Goal: Task Accomplishment & Management: Manage account settings

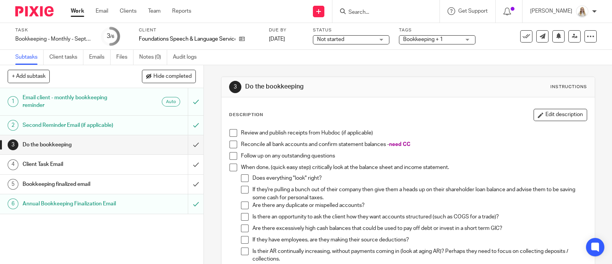
click at [232, 133] on span at bounding box center [234, 133] width 8 height 8
click at [230, 144] on span at bounding box center [234, 144] width 8 height 8
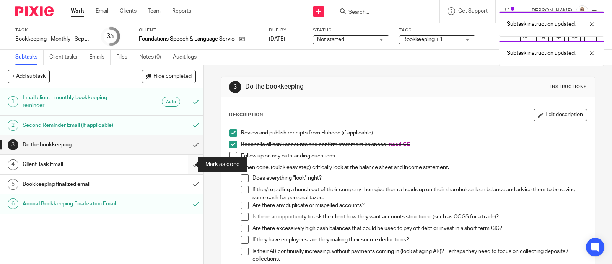
click at [180, 166] on input "submit" at bounding box center [102, 164] width 204 height 19
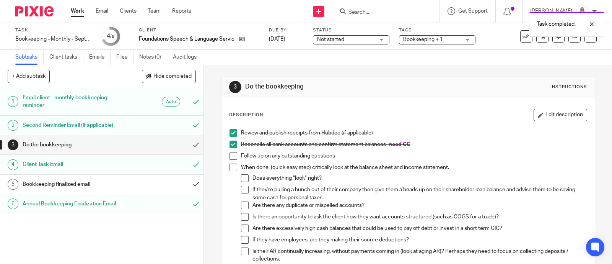
click at [231, 161] on li "Follow up on any outstanding questions" at bounding box center [408, 157] width 357 height 11
click at [230, 155] on span at bounding box center [234, 156] width 8 height 8
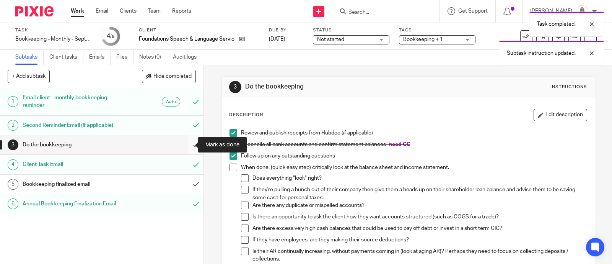
click at [191, 141] on input "submit" at bounding box center [102, 144] width 204 height 19
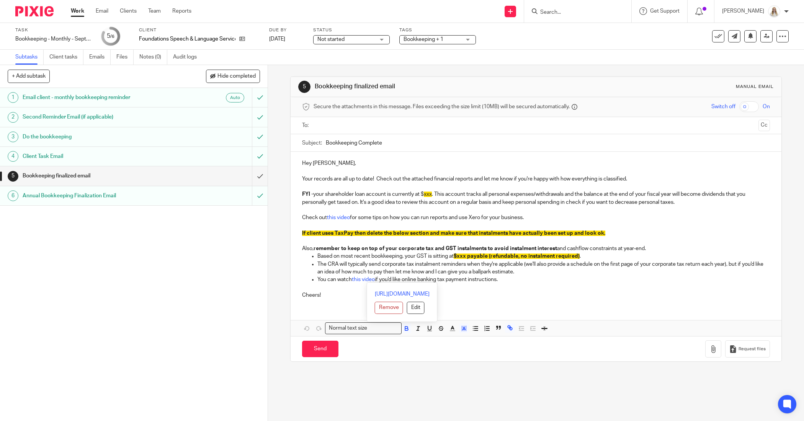
drag, startPoint x: 504, startPoint y: 281, endPoint x: 295, endPoint y: 196, distance: 224.6
click at [295, 196] on div "Hey Sarah, Your records are all up to date! Check out the attached financial re…" at bounding box center [536, 228] width 490 height 153
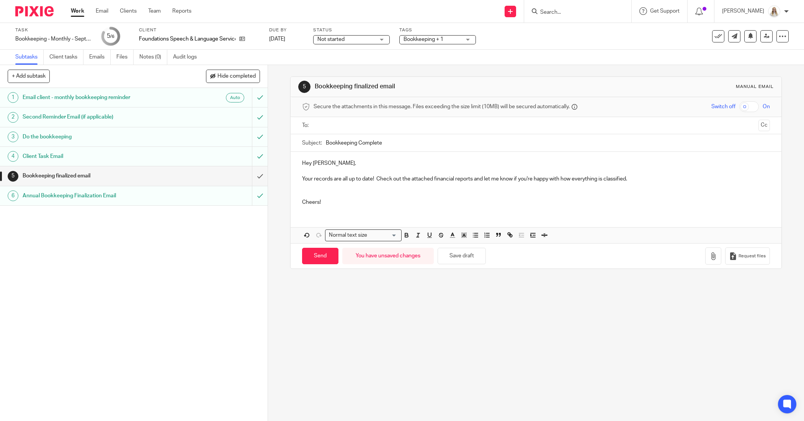
drag, startPoint x: 633, startPoint y: 178, endPoint x: 378, endPoint y: 189, distance: 255.5
click at [373, 180] on p "Your records are all up to date! Check out the attached financial reports and l…" at bounding box center [535, 179] width 467 height 8
click at [302, 178] on p "Your records are all up to date!" at bounding box center [535, 179] width 467 height 8
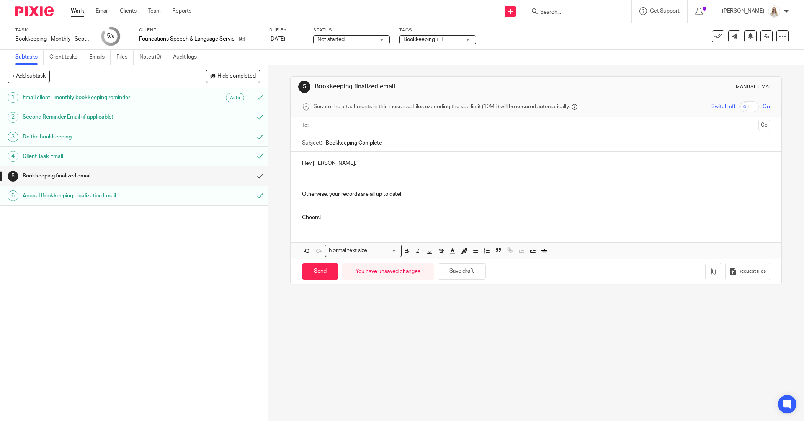
click at [310, 213] on p "Cheers!" at bounding box center [535, 214] width 467 height 16
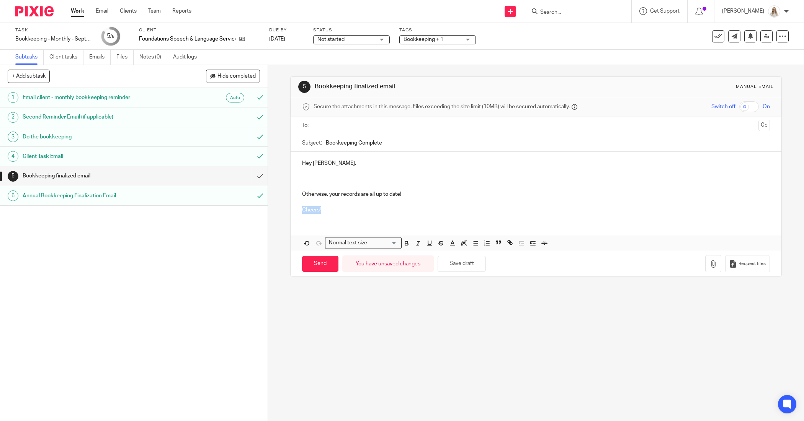
drag, startPoint x: 297, startPoint y: 212, endPoint x: 276, endPoint y: 212, distance: 21.4
click at [276, 212] on div "5 Bookkeeping finalized email Manual email Secure the attachments in this messa…" at bounding box center [536, 243] width 536 height 356
click at [322, 181] on p at bounding box center [535, 179] width 467 height 8
click at [326, 142] on input "Bookkeeping Complete" at bounding box center [548, 142] width 444 height 17
type input "September Bookkeeping Complete"
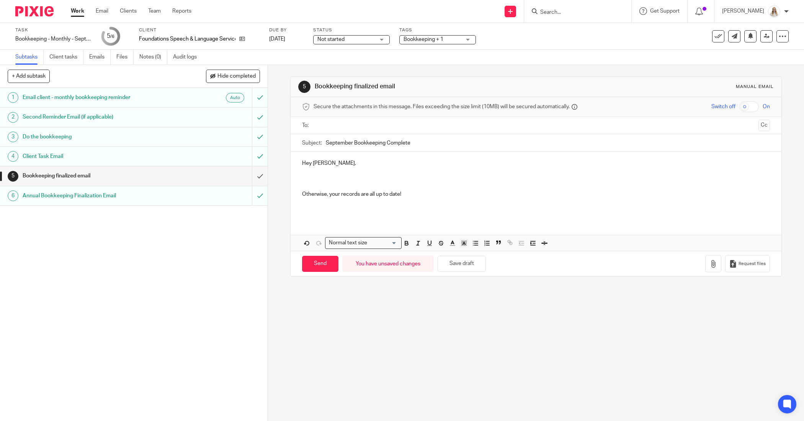
click at [320, 176] on p at bounding box center [535, 179] width 467 height 8
click at [354, 179] on p "Do you have the Watson's Photo receipt or" at bounding box center [535, 179] width 467 height 8
click at [362, 178] on p "Do you have the Watson's Photo receipt or" at bounding box center [535, 179] width 467 height 8
click at [366, 177] on p "Do you have the Watson's Photo receipt or" at bounding box center [535, 179] width 467 height 8
click at [397, 175] on p at bounding box center [535, 171] width 467 height 8
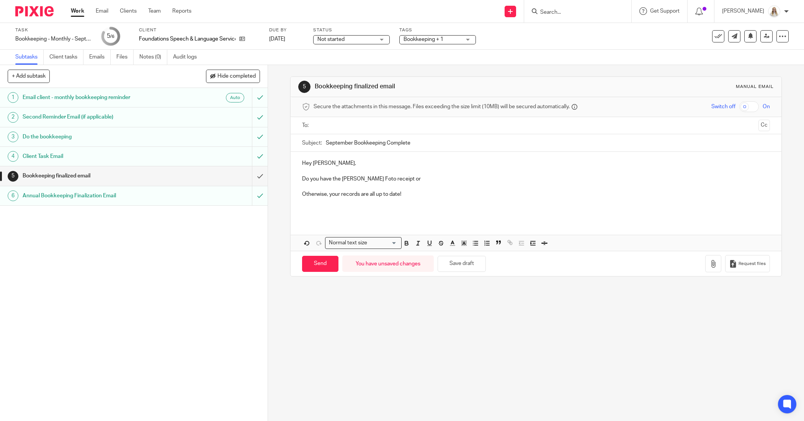
drag, startPoint x: 406, startPoint y: 180, endPoint x: 397, endPoint y: 183, distance: 10.3
click at [406, 180] on p "Do you have the Watson's Foto receipt or" at bounding box center [535, 179] width 467 height 8
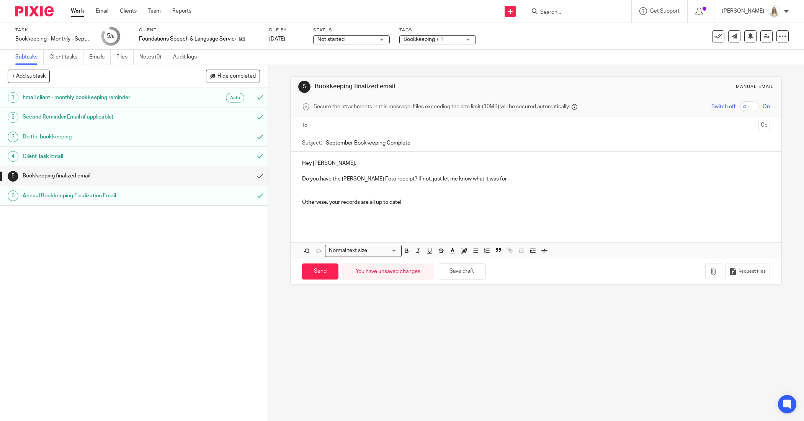
click at [367, 195] on p at bounding box center [535, 195] width 467 height 8
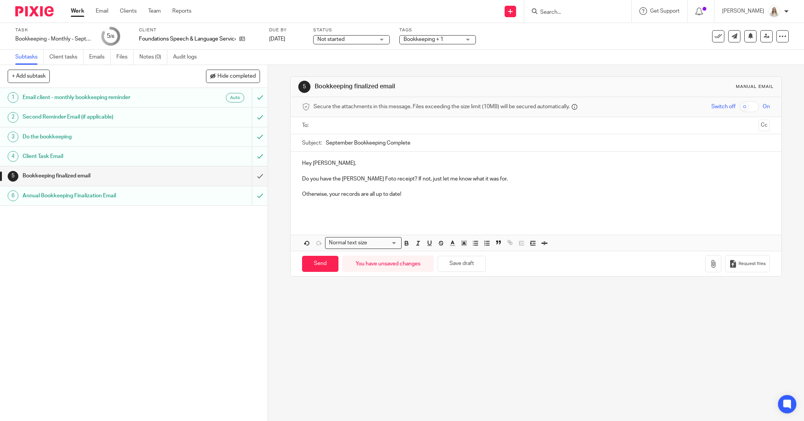
click at [429, 199] on p at bounding box center [535, 203] width 467 height 8
click at [436, 195] on p "Otherwise, your records are all up to date!" at bounding box center [535, 195] width 467 height 8
click at [436, 195] on p "Otherwise, your records are all up to date! I see you u ploaded" at bounding box center [535, 195] width 467 height 8
drag, startPoint x: 436, startPoint y: 195, endPoint x: 427, endPoint y: 194, distance: 8.5
click at [426, 194] on p "Otherwise, your records are all up to date! I see you u ploaded" at bounding box center [535, 195] width 467 height 8
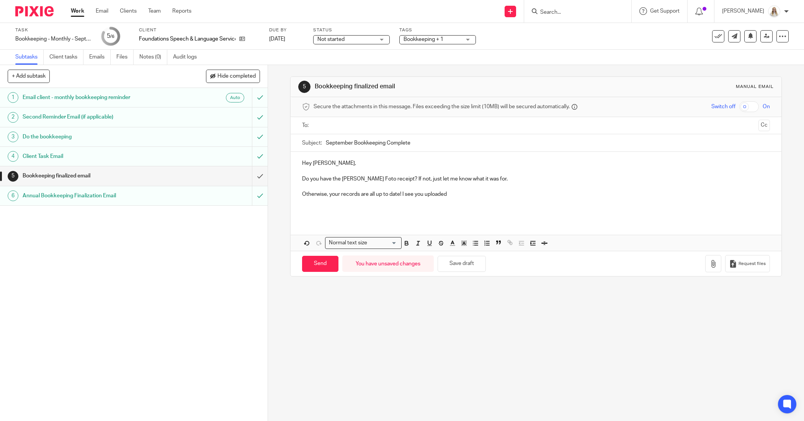
click at [369, 197] on p "Otherwise, your records are all up to date! I see you uploaded" at bounding box center [535, 195] width 467 height 8
click at [401, 197] on p "Otherwise, your records are all up to date! I see you uploaded" at bounding box center [535, 195] width 467 height 8
click at [448, 194] on p "Otherwise, your records are all up to date! I see you uploaded" at bounding box center [535, 195] width 467 height 8
drag, startPoint x: 454, startPoint y: 195, endPoint x: 399, endPoint y: 194, distance: 54.4
click at [399, 194] on p "Otherwise, your records are all up to date! I see you uploaded" at bounding box center [535, 195] width 467 height 8
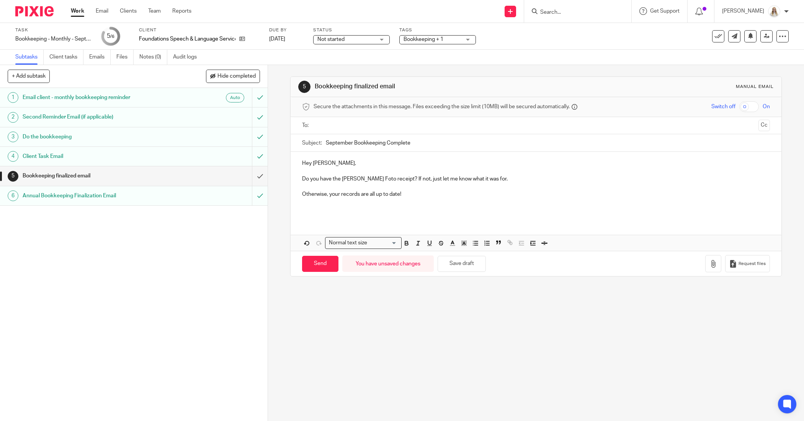
click at [453, 263] on div "5 Bookkeeping finalized email Manual email Secure the attachments in this messa…" at bounding box center [536, 243] width 536 height 356
click at [449, 263] on button "Save draft" at bounding box center [461, 264] width 48 height 16
click at [418, 130] on input "text" at bounding box center [535, 125] width 439 height 9
click at [456, 263] on div "Send You have unsaved changes Save draft Request files" at bounding box center [536, 265] width 490 height 25
click at [462, 263] on button "Save draft" at bounding box center [461, 266] width 48 height 16
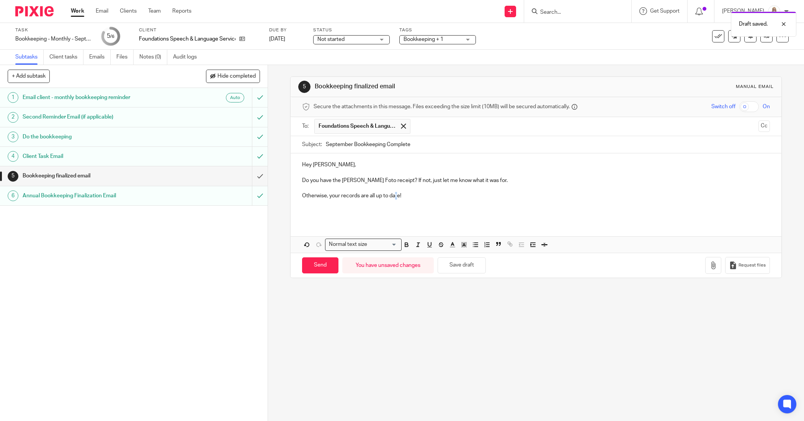
click at [394, 198] on p "Otherwise, your records are all up to date!" at bounding box center [535, 196] width 467 height 8
click at [397, 197] on p "Otherwise, your records are all up to date!" at bounding box center [535, 196] width 467 height 8
click at [568, 213] on p at bounding box center [535, 212] width 467 height 8
click at [448, 194] on p "Otherwise, your records are all up to date for September!" at bounding box center [535, 196] width 467 height 8
click at [488, 185] on p at bounding box center [535, 188] width 467 height 8
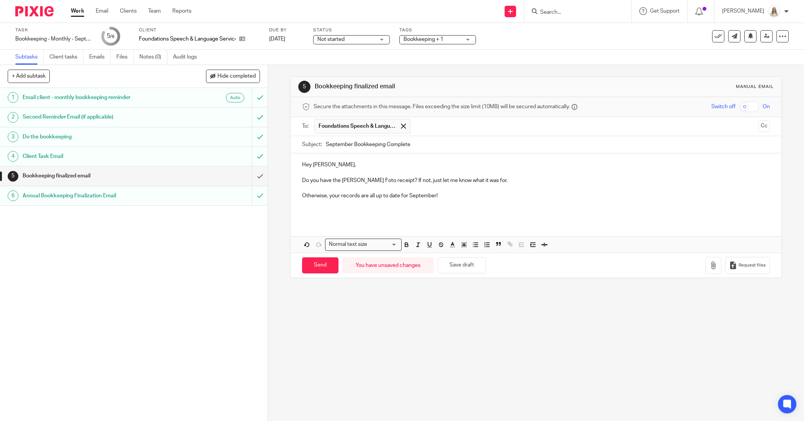
click at [490, 180] on p "Do you have the Watson's Foto receipt? If not, just let me know what it was for." at bounding box center [535, 181] width 467 height 8
drag, startPoint x: 493, startPoint y: 180, endPoint x: 395, endPoint y: 184, distance: 98.4
click at [395, 184] on p "Do you have the Watson's Foto receipt? If not, just let me know what it was for." at bounding box center [535, 181] width 467 height 8
click at [393, 183] on p "Do you have the Watson's Foto receipt ($288.75)?" at bounding box center [535, 181] width 467 height 8
click at [434, 180] on p "Do you have the Watson's Foto receipt ($288.75)?" at bounding box center [535, 181] width 467 height 8
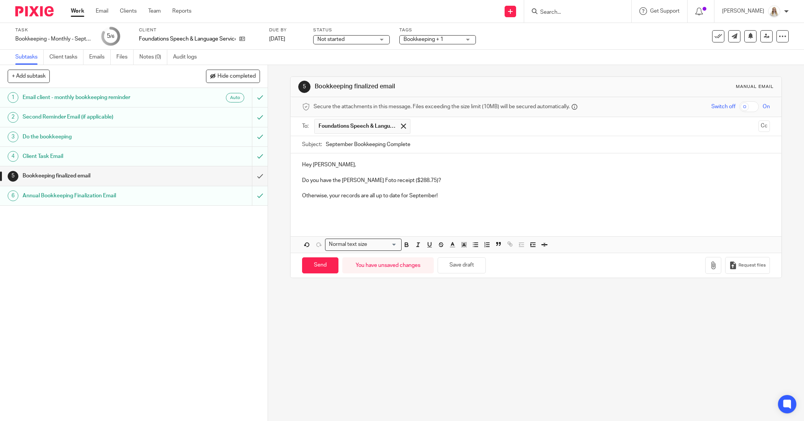
click at [529, 263] on div "5 Bookkeeping finalized email Manual email Secure the attachments in this messa…" at bounding box center [536, 243] width 536 height 356
click at [481, 263] on button "Save draft" at bounding box center [461, 266] width 48 height 16
click at [466, 205] on p at bounding box center [535, 204] width 467 height 8
click at [472, 194] on p "Otherwise, your records are all up to date for September!" at bounding box center [535, 196] width 467 height 8
click at [347, 194] on p "Otherwise, your records are all up to date for September!" at bounding box center [535, 196] width 467 height 8
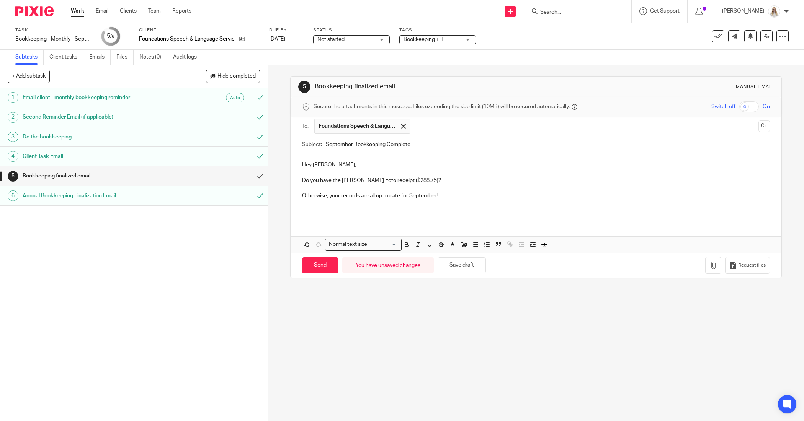
click at [366, 194] on p "Otherwise, your records are all up to date for September!" at bounding box center [535, 196] width 467 height 8
drag, startPoint x: 372, startPoint y: 196, endPoint x: 327, endPoint y: 198, distance: 44.5
click at [327, 198] on p "Otherwise, your records are all up to date for September!" at bounding box center [535, 196] width 467 height 8
click at [435, 193] on div "Hey Sarah, Do you have the Watson's Foto receipt ($288.75)? Otherwise, everythi…" at bounding box center [536, 187] width 490 height 68
click at [438, 196] on p "Otherwise, everything else is up to date for September!" at bounding box center [535, 196] width 467 height 8
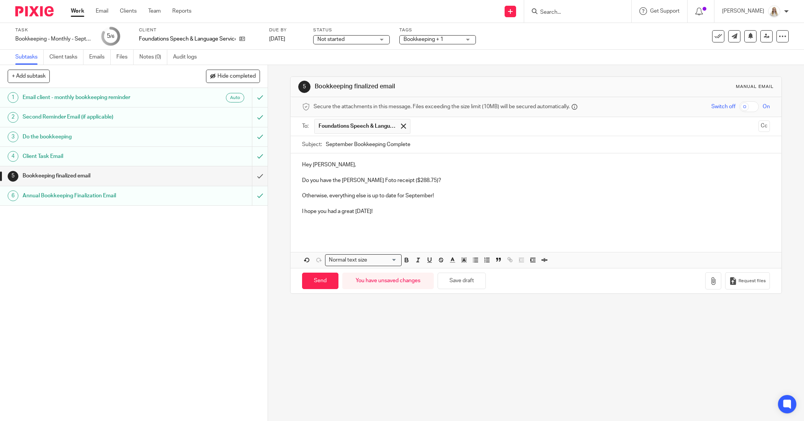
click at [437, 194] on p "Otherwise, everything else is up to date for September!" at bounding box center [535, 196] width 467 height 8
click at [461, 263] on button "Save draft" at bounding box center [461, 281] width 48 height 16
click at [458, 204] on p at bounding box center [535, 204] width 467 height 8
click at [452, 194] on p "Otherwise, everything else is up to date for September!" at bounding box center [535, 196] width 467 height 8
click at [330, 263] on div "5 Bookkeeping finalized email Manual email Secure the attachments in this messa…" at bounding box center [536, 243] width 536 height 356
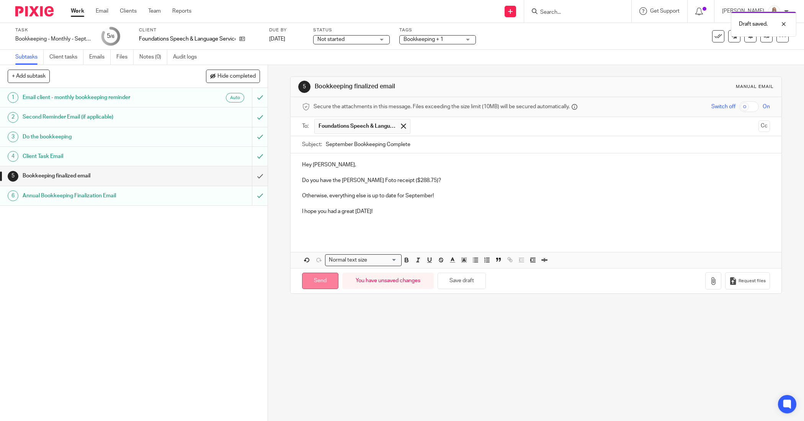
click at [310, 263] on input "Send" at bounding box center [320, 281] width 36 height 16
type input "Sent"
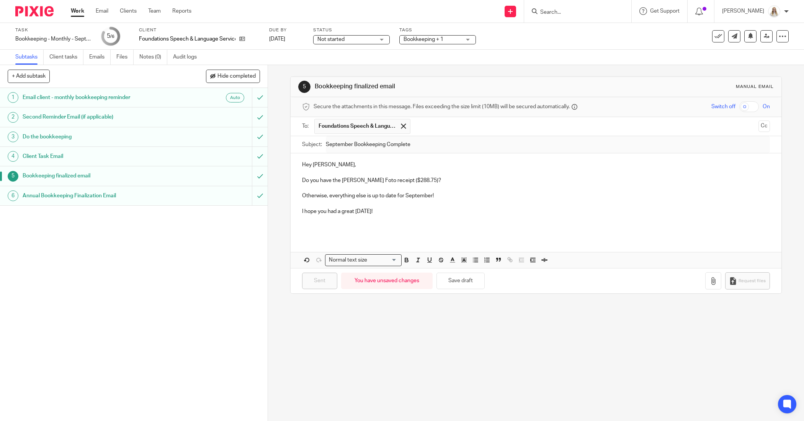
click at [79, 11] on link "Work" at bounding box center [77, 11] width 13 height 8
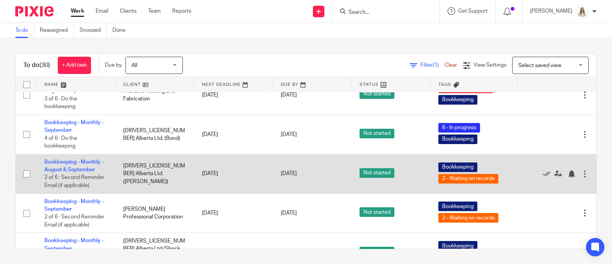
scroll to position [765, 0]
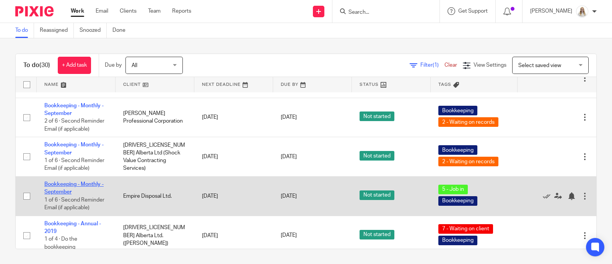
click at [77, 186] on link "Bookkeeping - Monthly - September" at bounding box center [73, 187] width 59 height 13
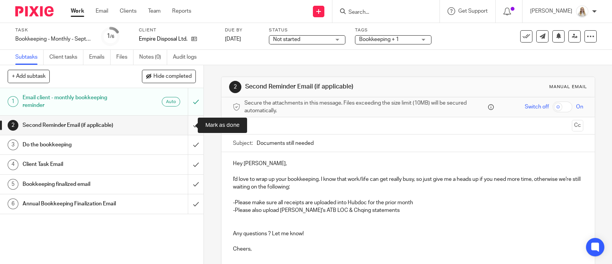
click at [184, 124] on input "submit" at bounding box center [102, 125] width 204 height 19
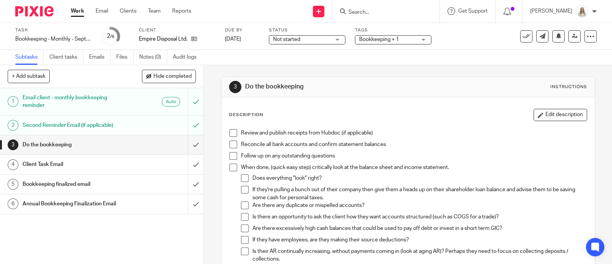
click at [189, 206] on input "submit" at bounding box center [102, 203] width 204 height 19
click at [388, 41] on span "Bookkeeping + 1" at bounding box center [379, 39] width 40 height 5
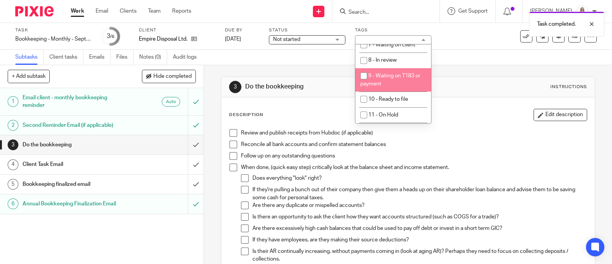
scroll to position [255, 0]
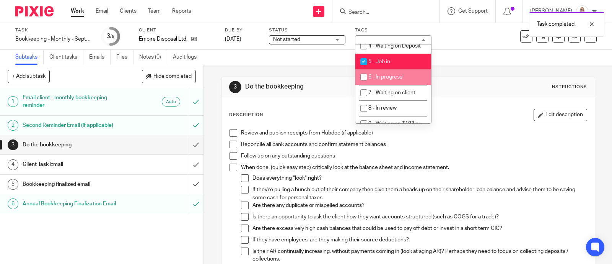
click at [400, 80] on span "6 - In progress" at bounding box center [386, 76] width 34 height 5
checkbox input "true"
click at [408, 69] on li "5 - Job in" at bounding box center [394, 62] width 76 height 16
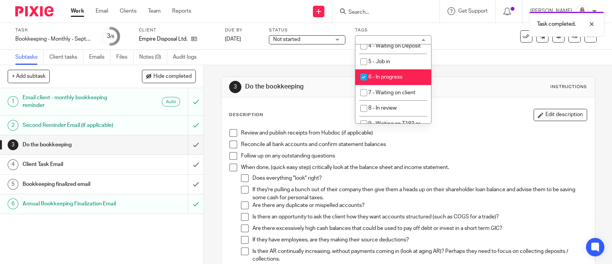
checkbox input "false"
click at [460, 42] on div "Task Bookkeeping - Monthly - September Save Bookkeeping - Monthly - [DATE] /6 C…" at bounding box center [257, 36] width 485 height 18
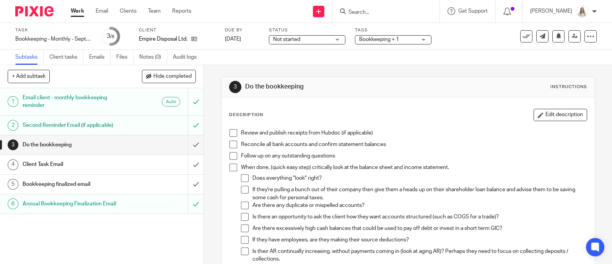
click at [232, 143] on span at bounding box center [234, 144] width 8 height 8
